Goal: Task Accomplishment & Management: Complete application form

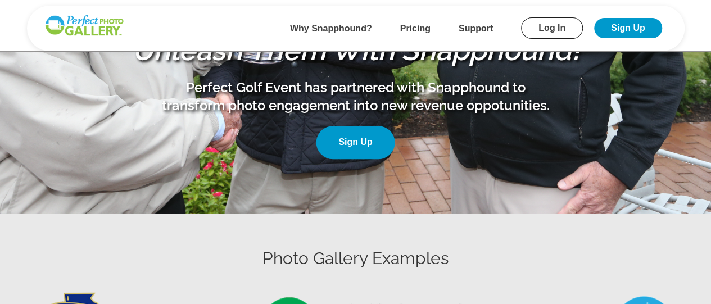
scroll to position [169, 0]
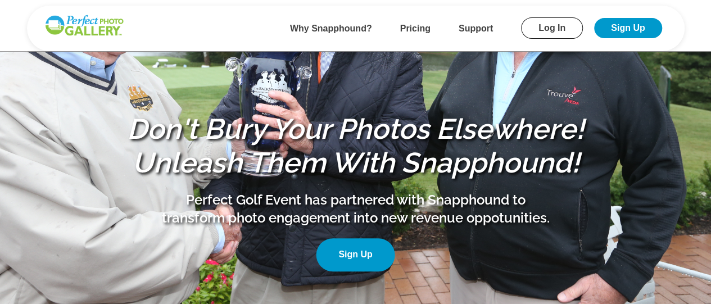
click at [357, 255] on link "Sign Up" at bounding box center [355, 254] width 79 height 33
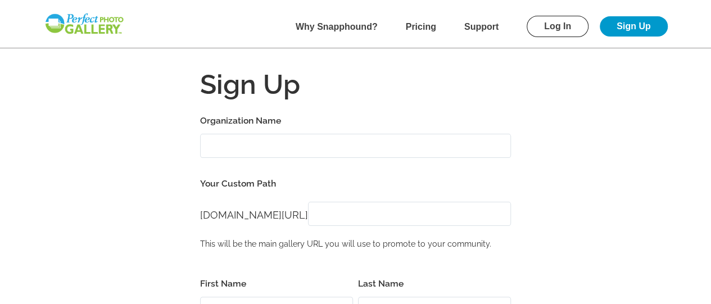
click at [276, 146] on input "Organization Name" at bounding box center [355, 146] width 311 height 24
click at [314, 166] on div "Organization Name Par [US_STATE] Your Custom Path [DOMAIN_NAME][URL] [DOMAIN_NA…" at bounding box center [355, 187] width 311 height 148
click at [286, 144] on input "Par [US_STATE]" at bounding box center [355, 146] width 311 height 24
type input "Par [US_STATE] Golf"
click at [306, 165] on div "Organization Name Par [US_STATE] Golf Your Custom Path [DOMAIN_NAME][URL] [DOMA…" at bounding box center [355, 187] width 311 height 148
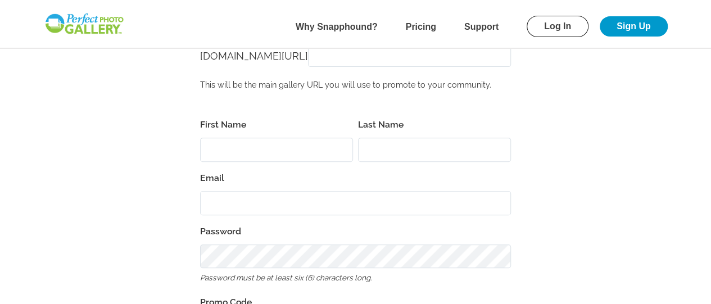
scroll to position [169, 0]
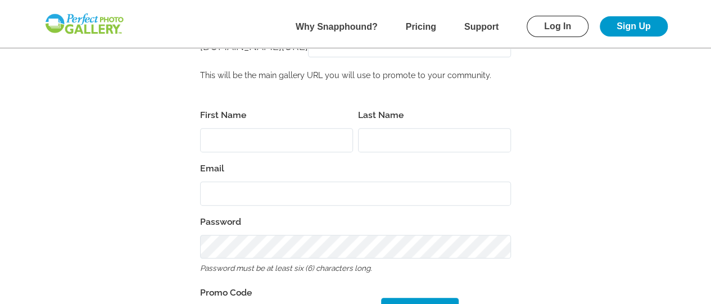
click at [243, 139] on input "First Name" at bounding box center [276, 140] width 153 height 24
type input "[PERSON_NAME]"
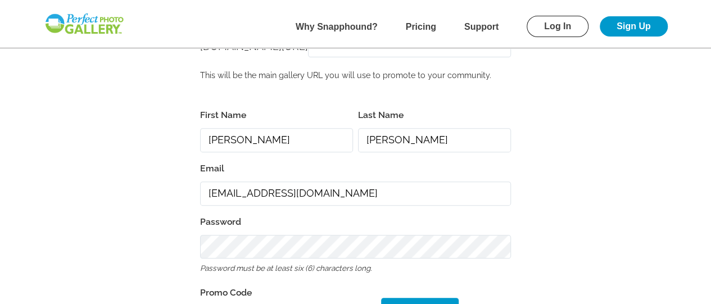
type input "[EMAIL_ADDRESS][DOMAIN_NAME]"
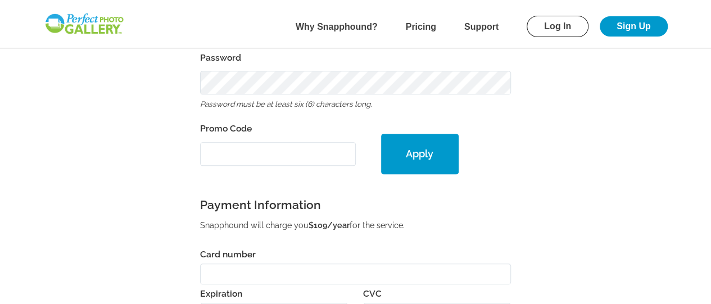
scroll to position [276, 0]
